Goal: Task Accomplishment & Management: Complete application form

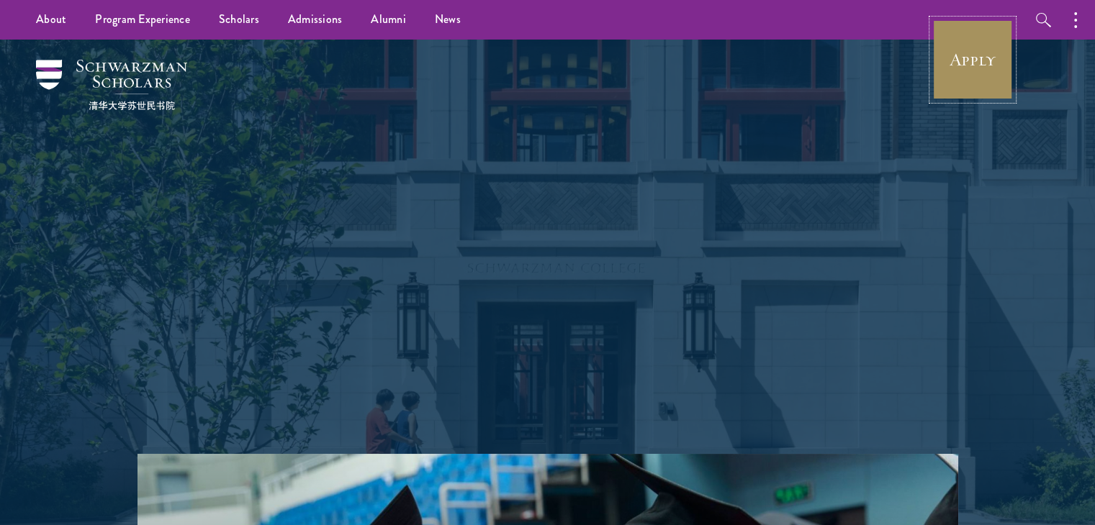
click at [1000, 35] on link "Apply" at bounding box center [972, 59] width 81 height 81
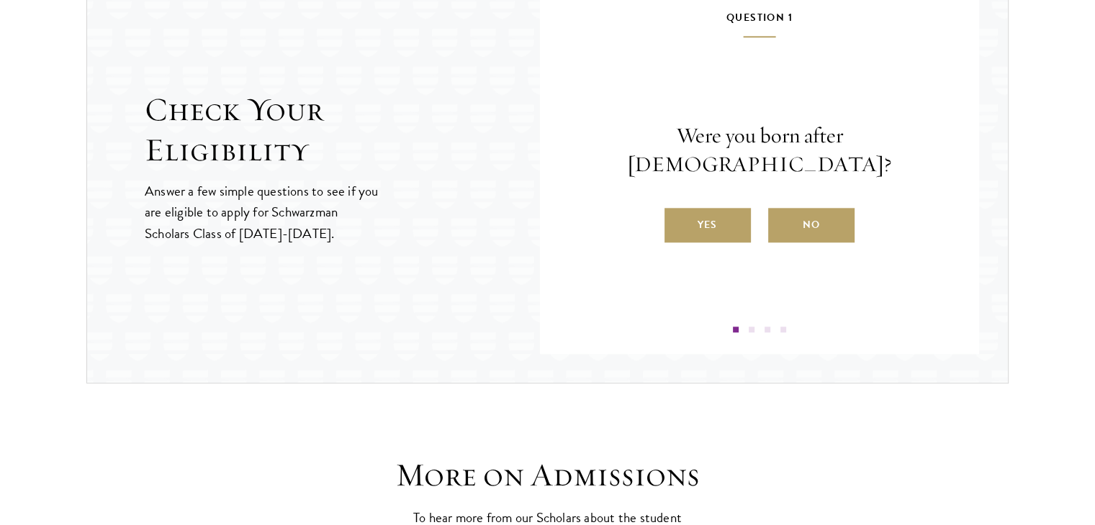
scroll to position [1595, 0]
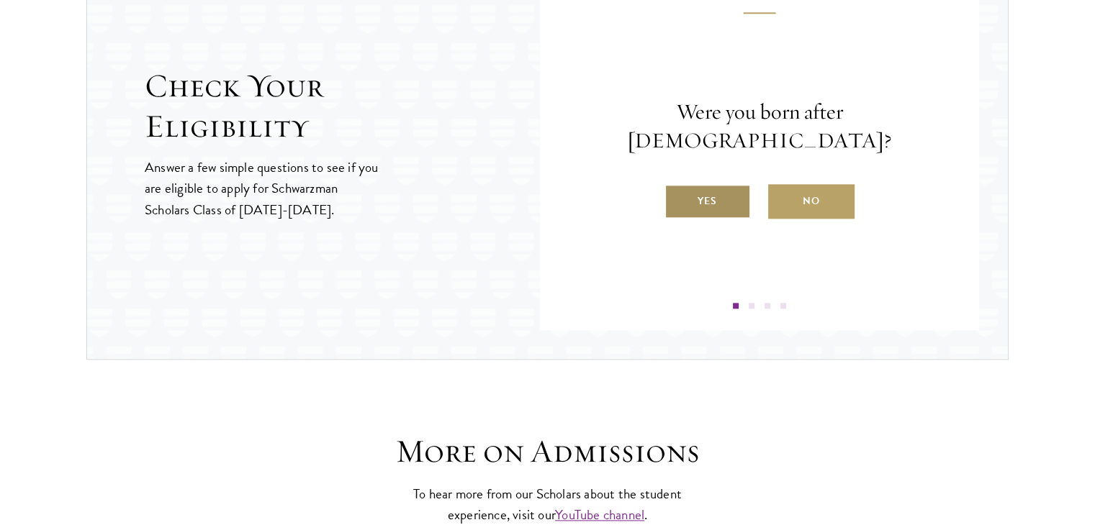
click at [711, 189] on label "Yes" at bounding box center [707, 201] width 86 height 35
click at [677, 189] on input "Yes" at bounding box center [670, 192] width 13 height 13
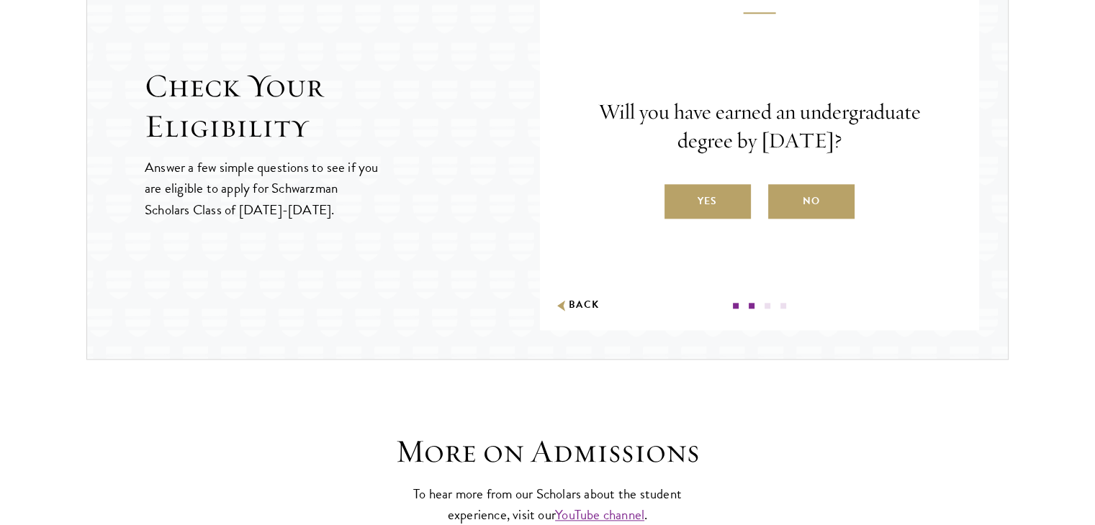
click at [711, 189] on label "Yes" at bounding box center [707, 201] width 86 height 35
click at [677, 189] on input "Yes" at bounding box center [670, 192] width 13 height 13
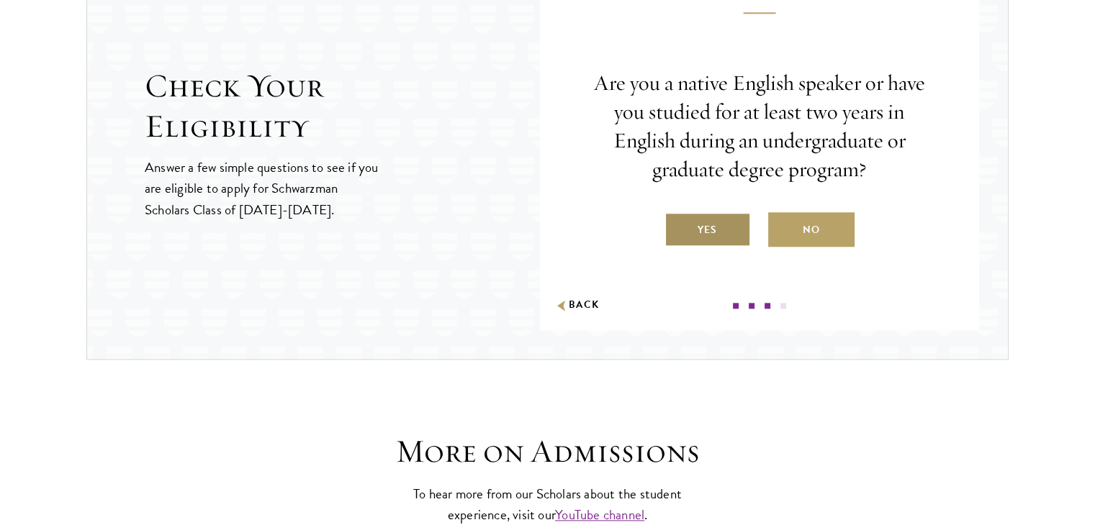
click at [694, 225] on label "Yes" at bounding box center [707, 229] width 86 height 35
click at [677, 225] on input "Yes" at bounding box center [670, 220] width 13 height 13
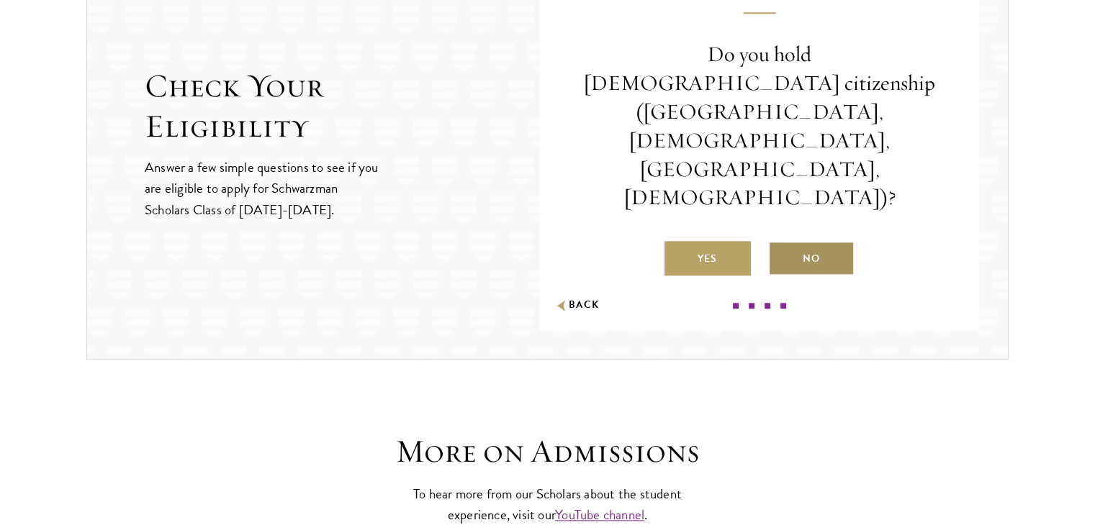
click at [838, 241] on label "No" at bounding box center [811, 258] width 86 height 35
click at [781, 243] on input "No" at bounding box center [774, 249] width 13 height 13
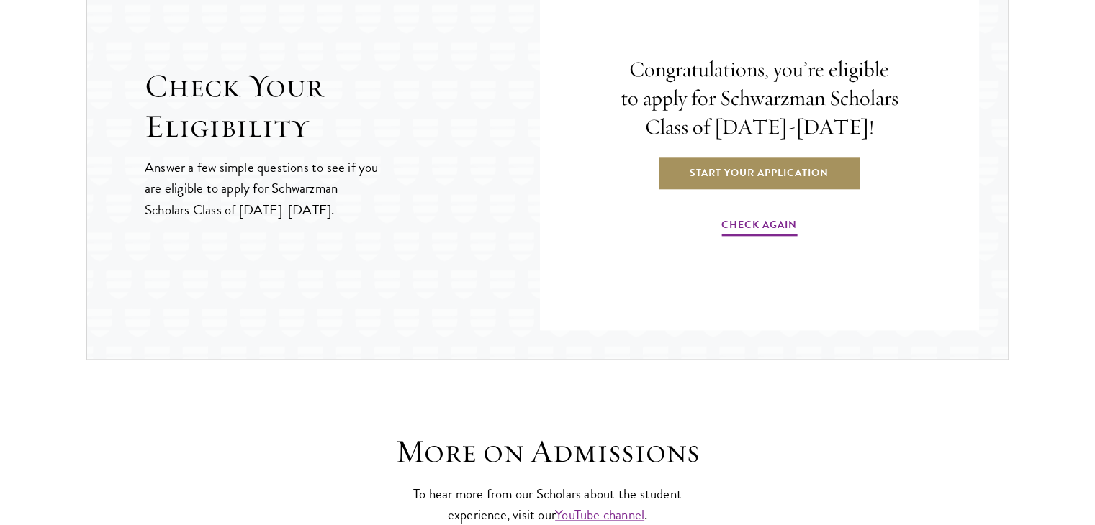
click at [751, 167] on link "Start Your Application" at bounding box center [759, 172] width 204 height 35
